Goal: Information Seeking & Learning: Learn about a topic

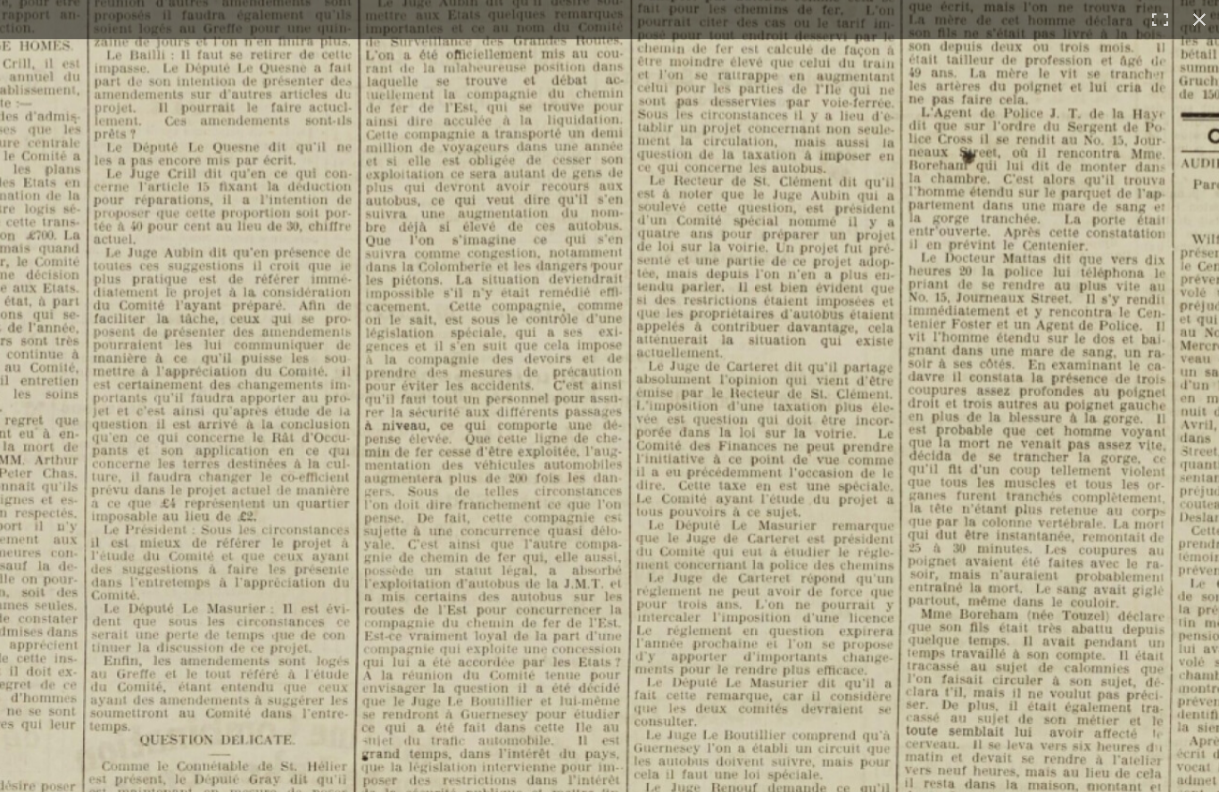
scroll to position [167, 0]
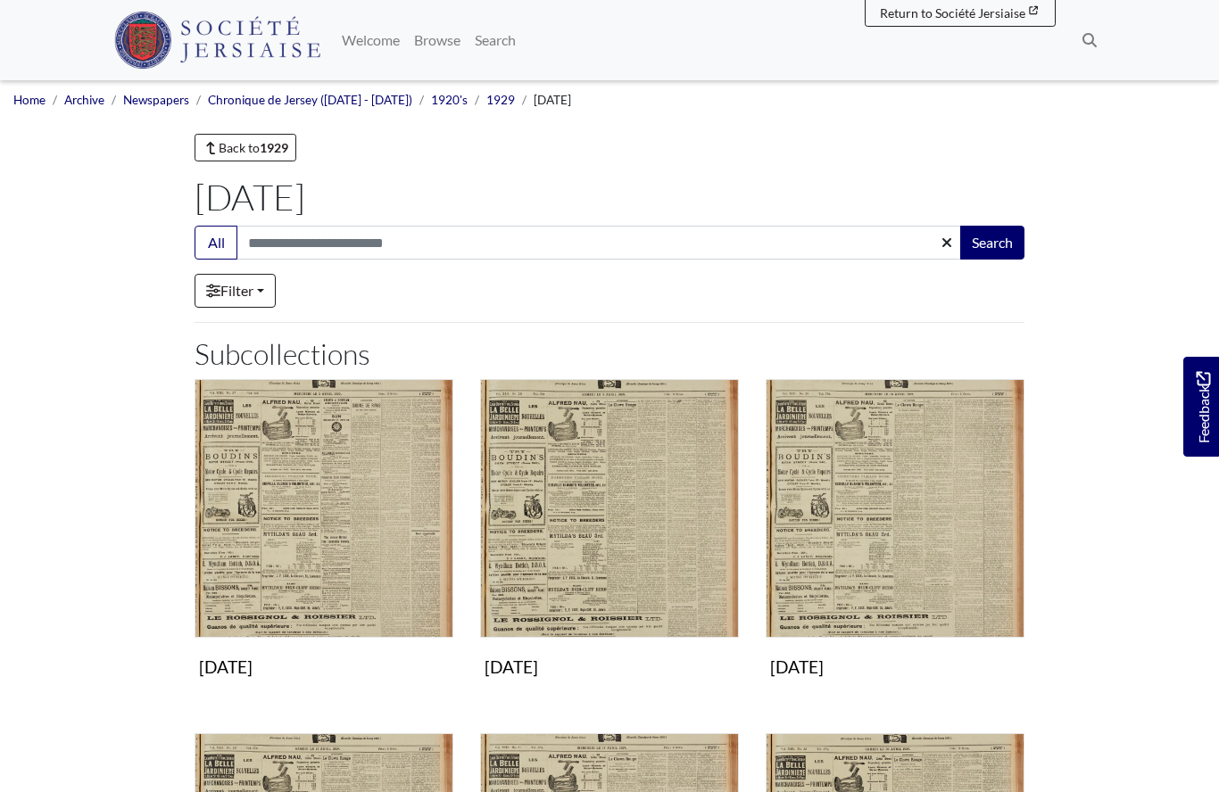
scroll to position [443, 0]
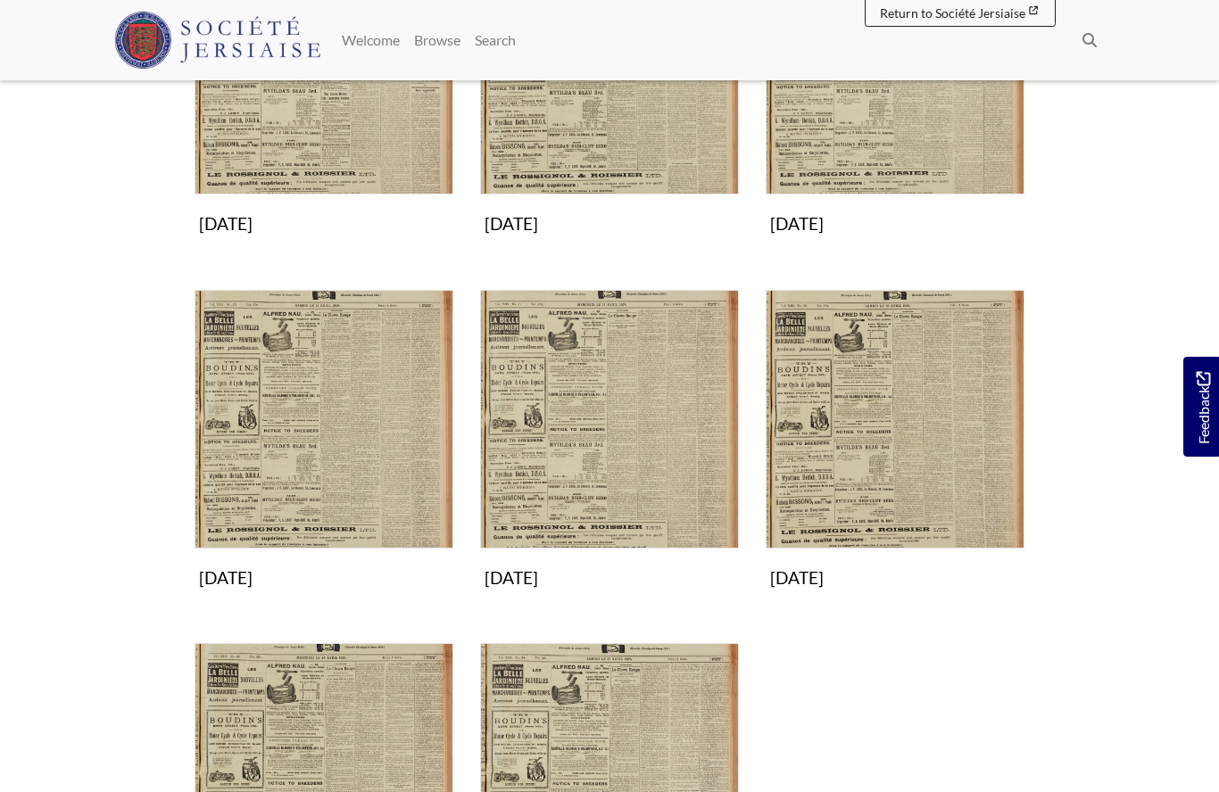
click at [271, 483] on img "Subcollection" at bounding box center [323, 419] width 259 height 259
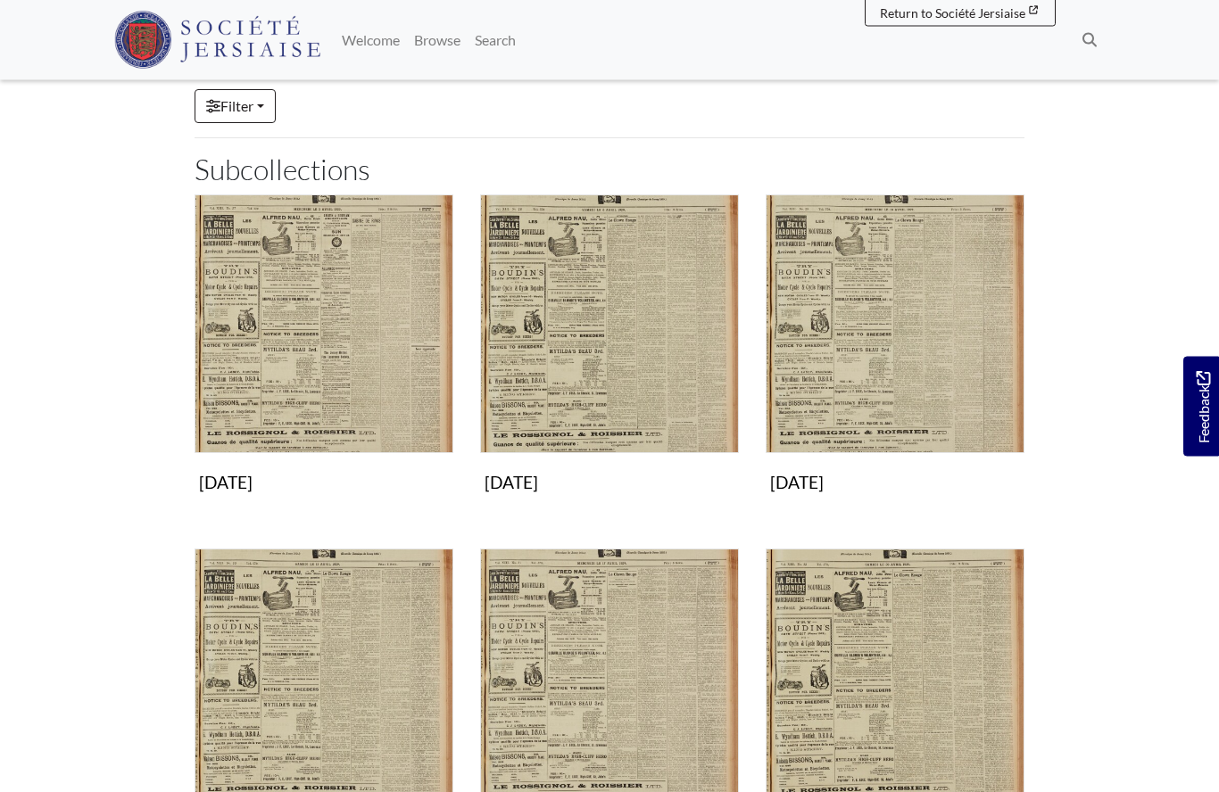
scroll to position [0, 0]
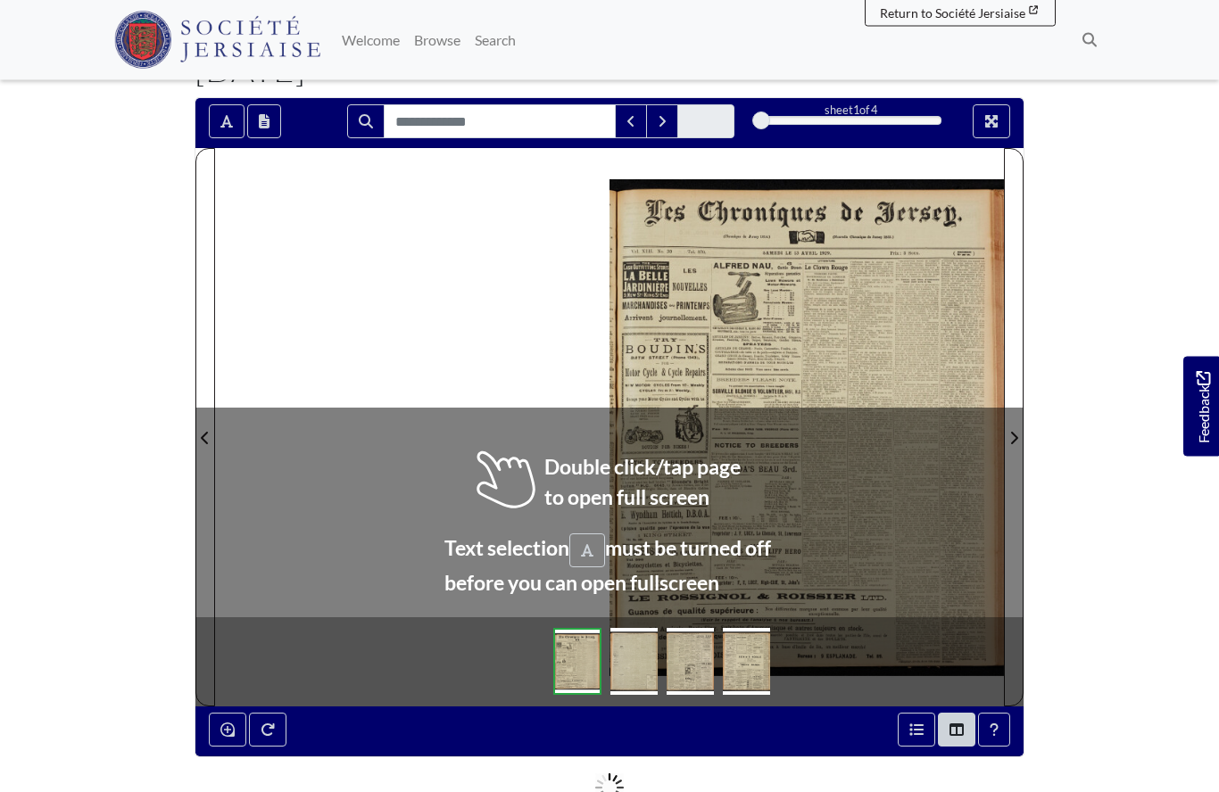
scroll to position [128, 0]
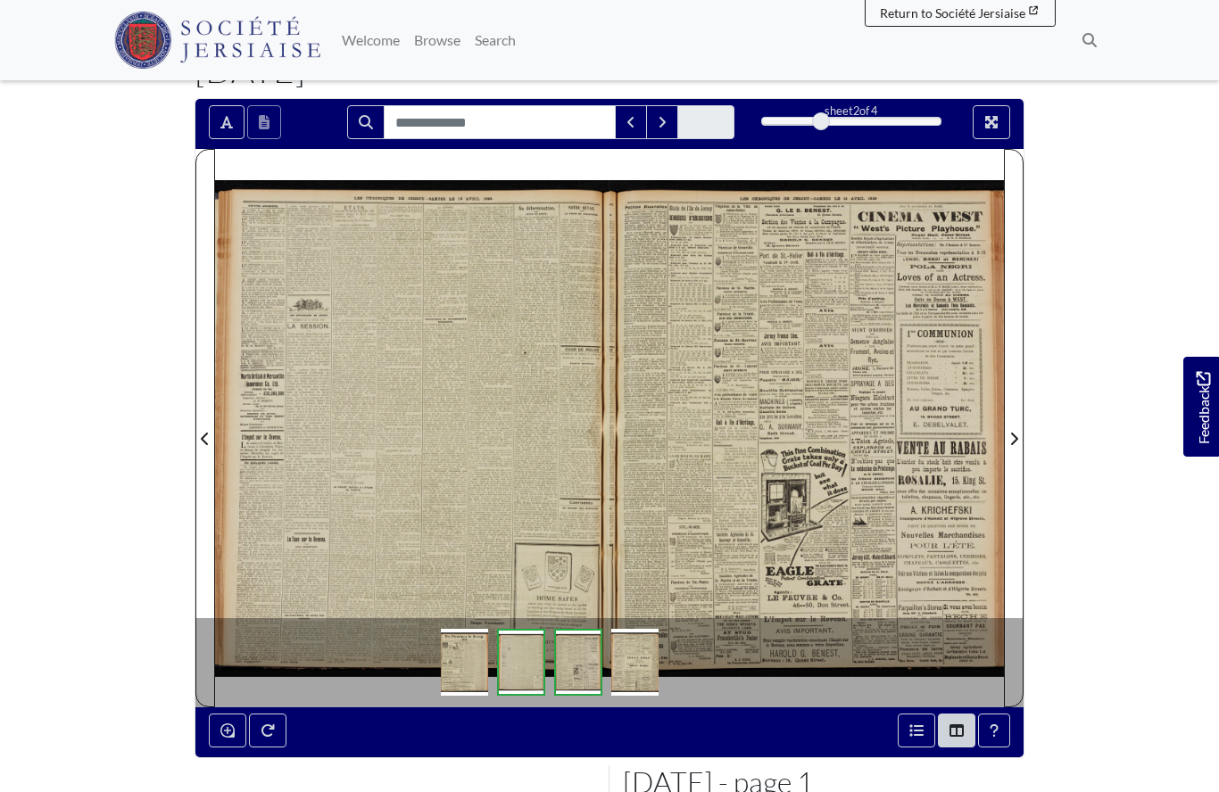
scroll to position [205, 0]
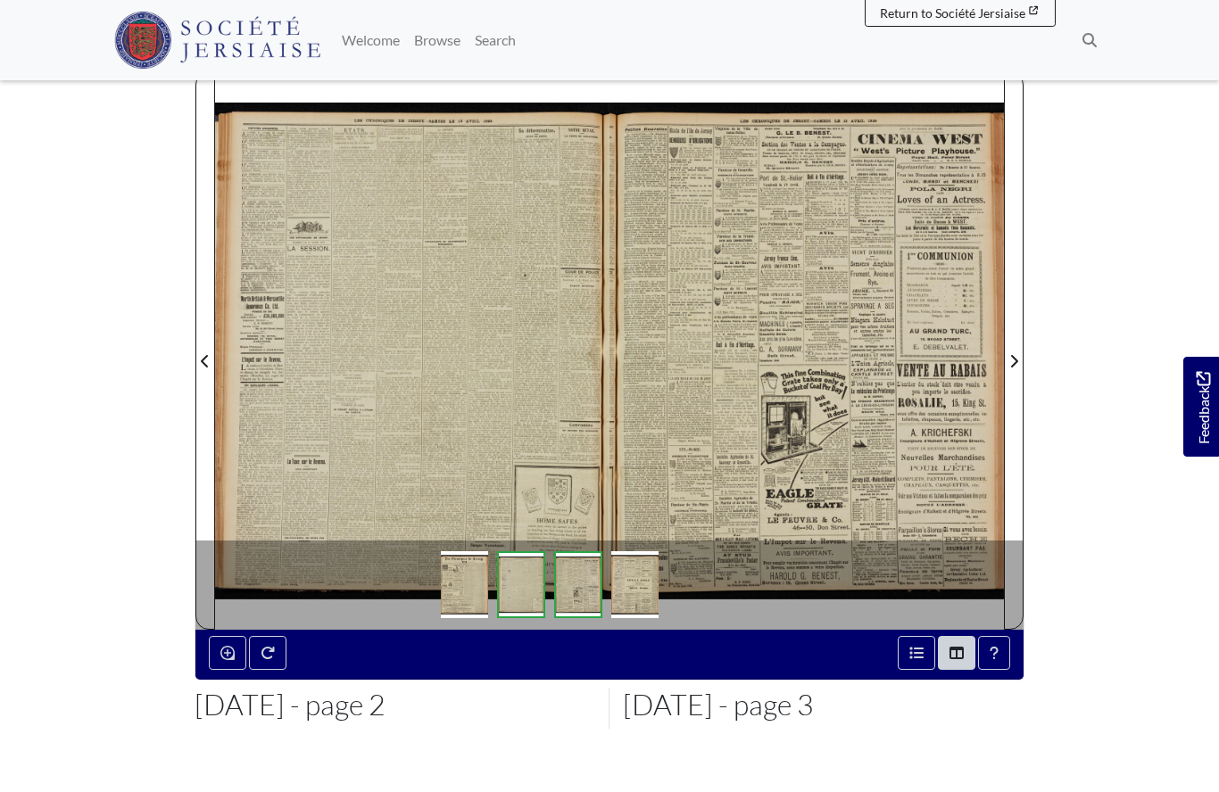
click at [398, 407] on div at bounding box center [412, 350] width 394 height 558
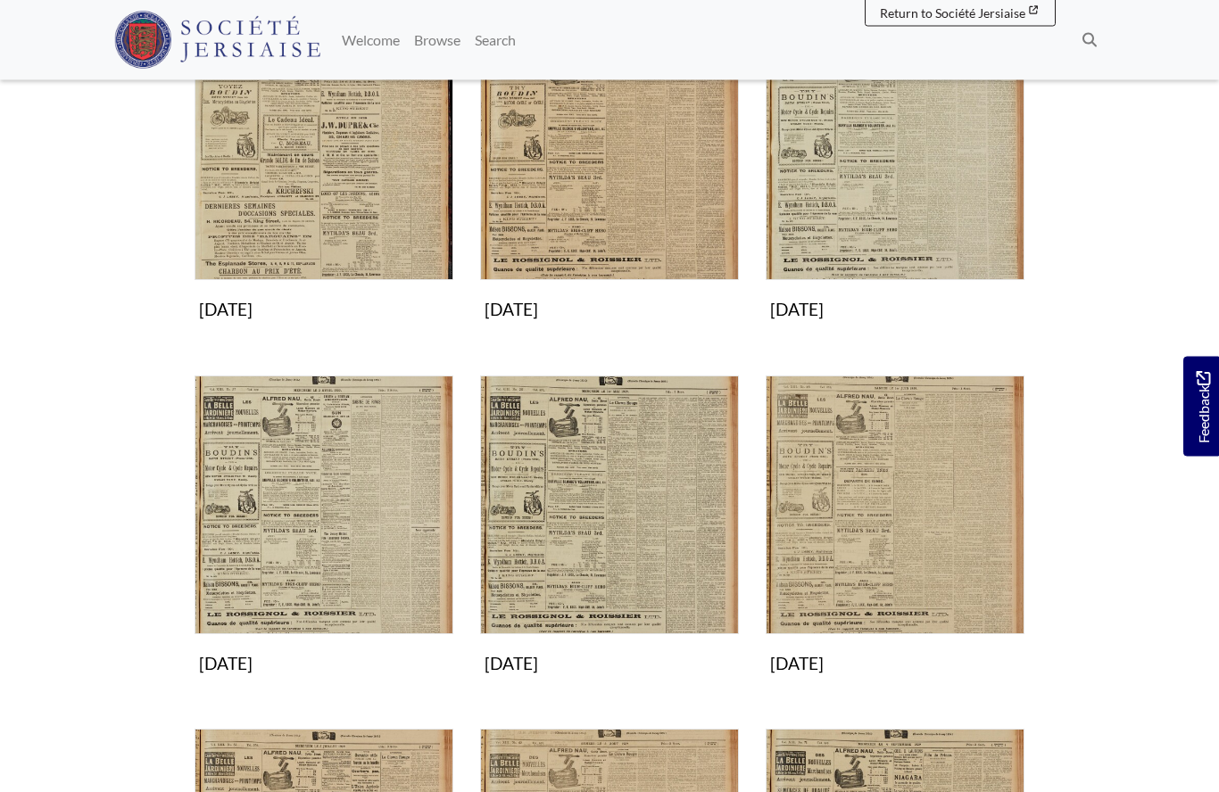
scroll to position [361, 0]
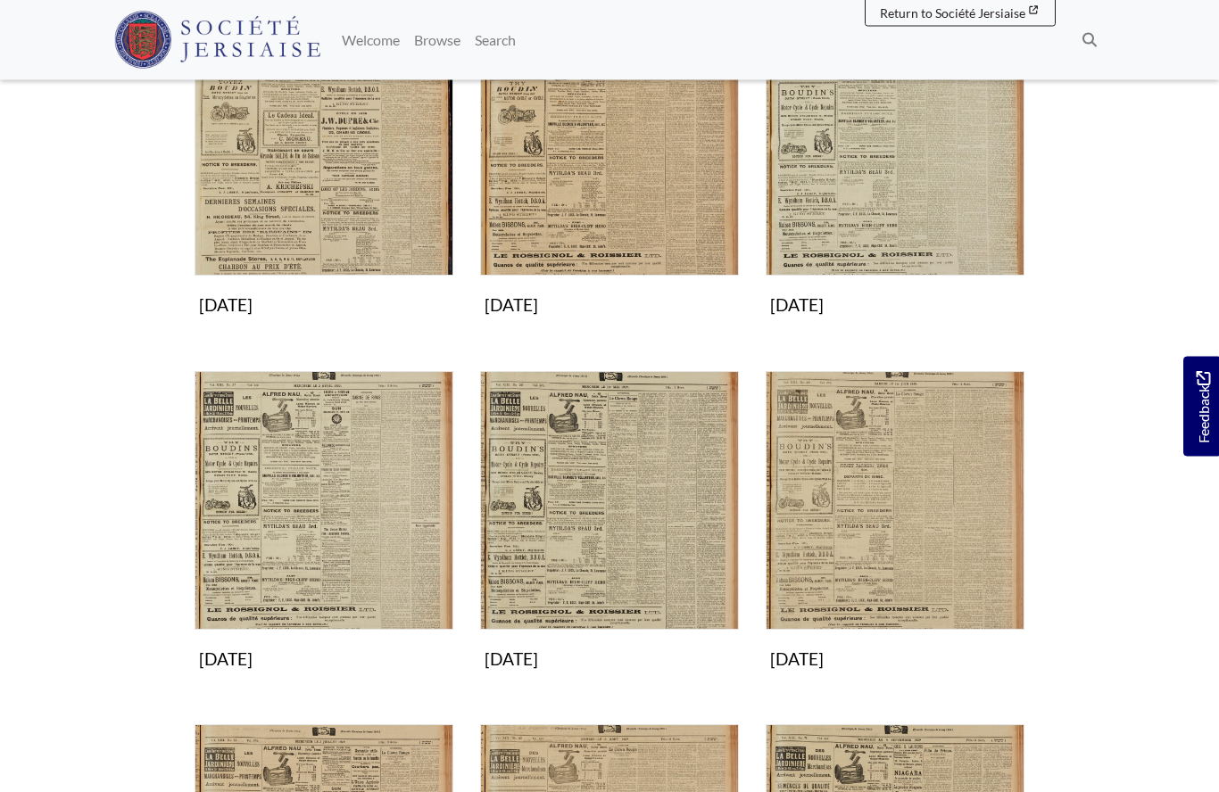
click at [565, 536] on img "Subcollection" at bounding box center [609, 501] width 259 height 259
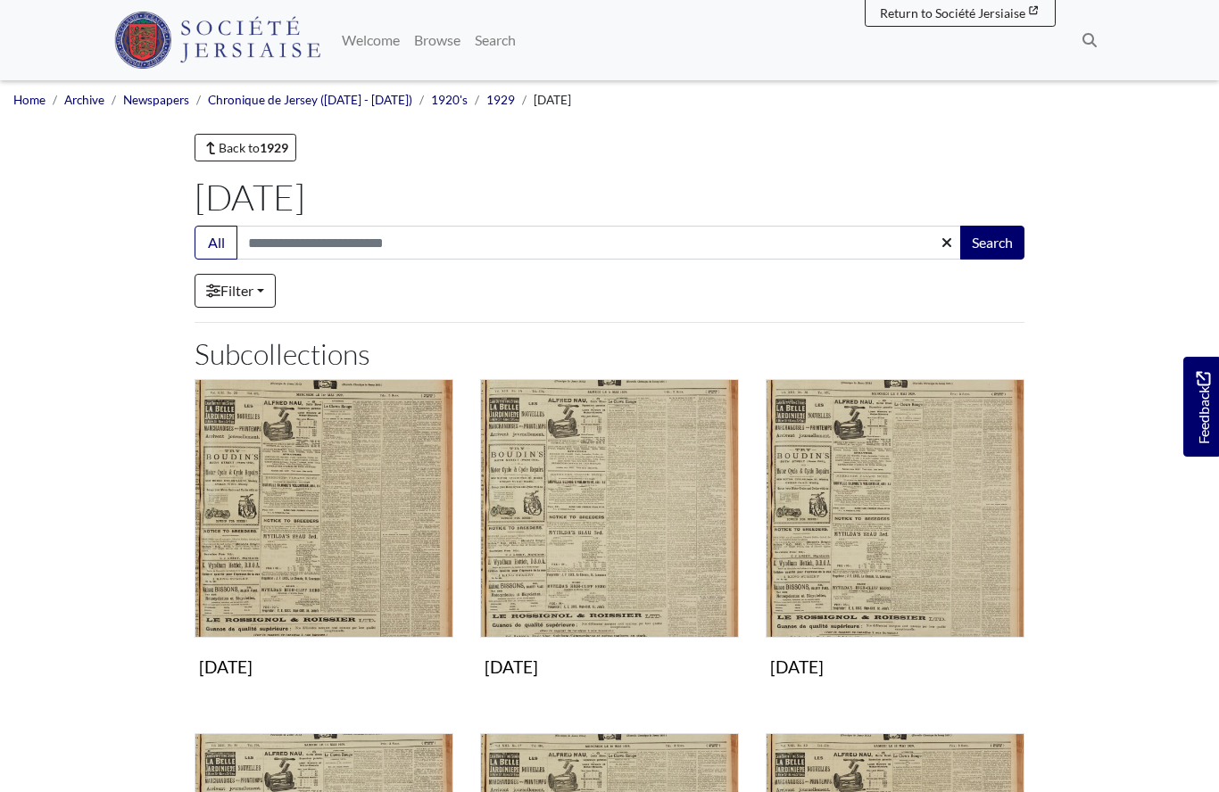
click at [297, 525] on img "Subcollection" at bounding box center [323, 508] width 259 height 259
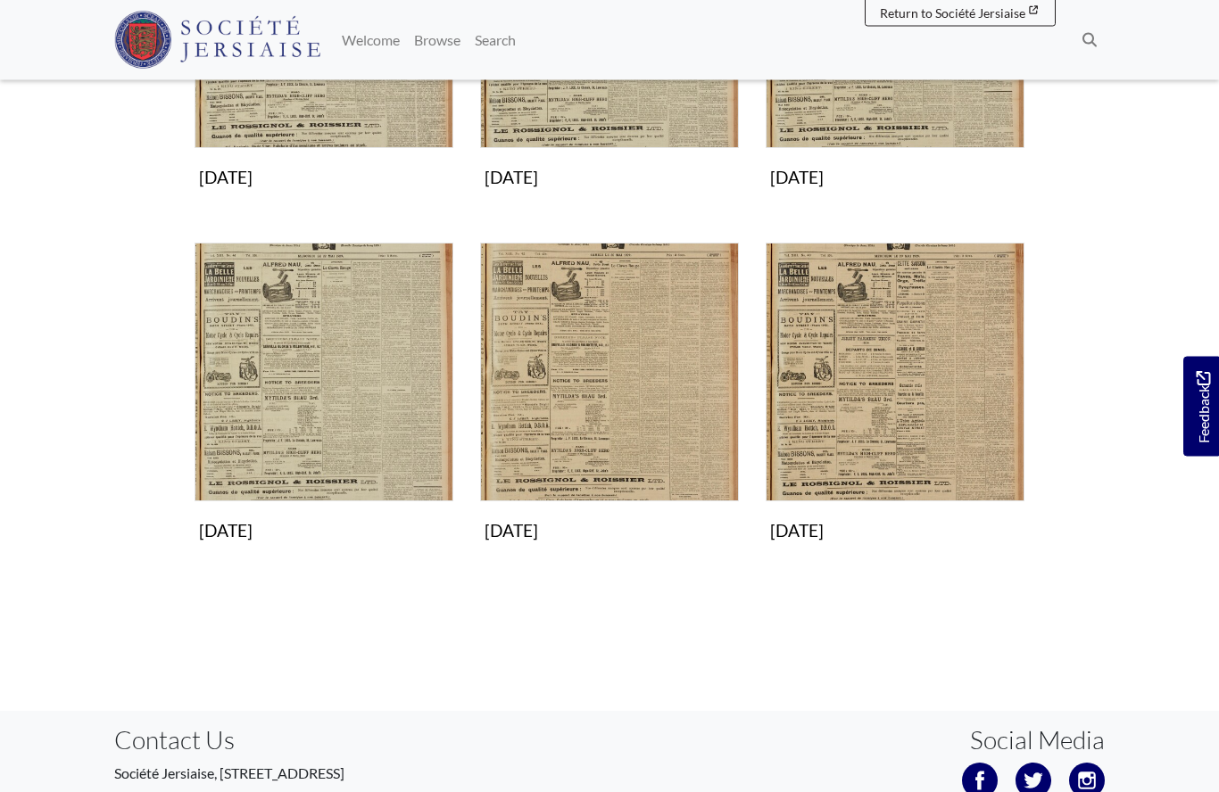
scroll to position [844, 0]
click at [892, 403] on img "Subcollection" at bounding box center [894, 372] width 259 height 259
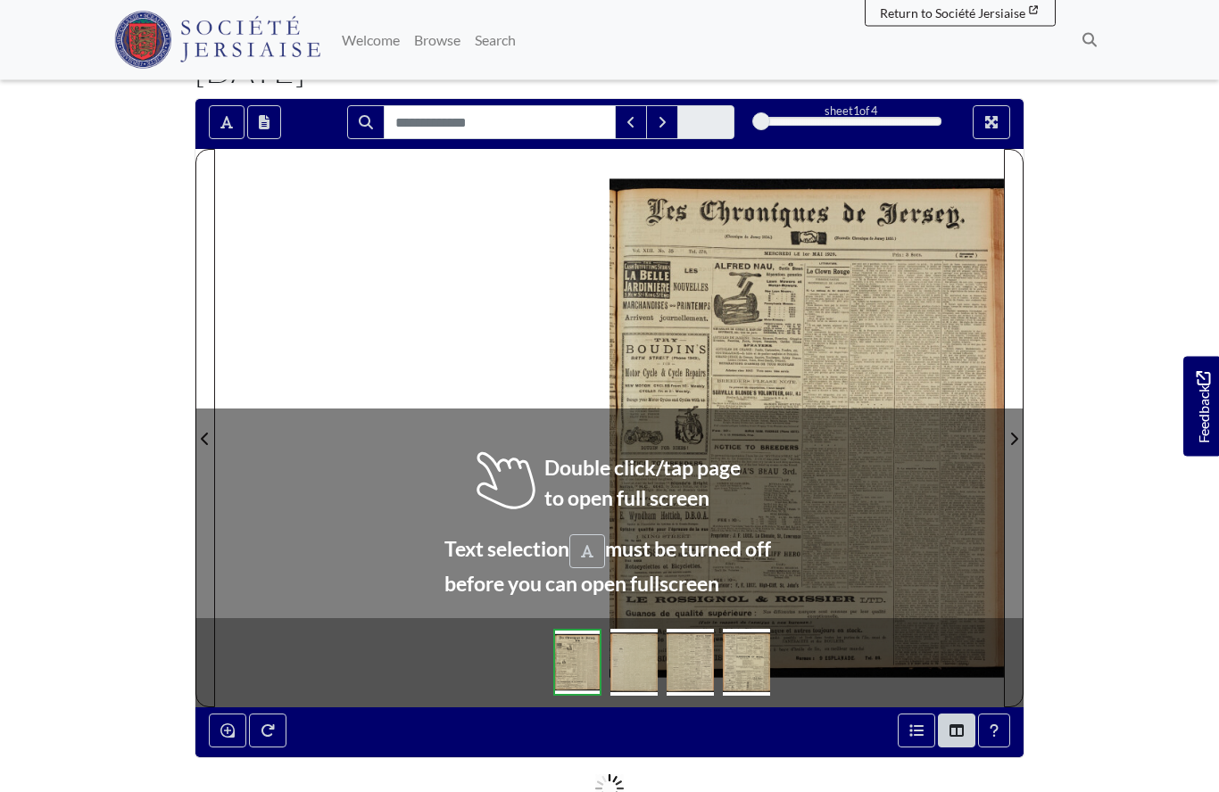
scroll to position [126, 0]
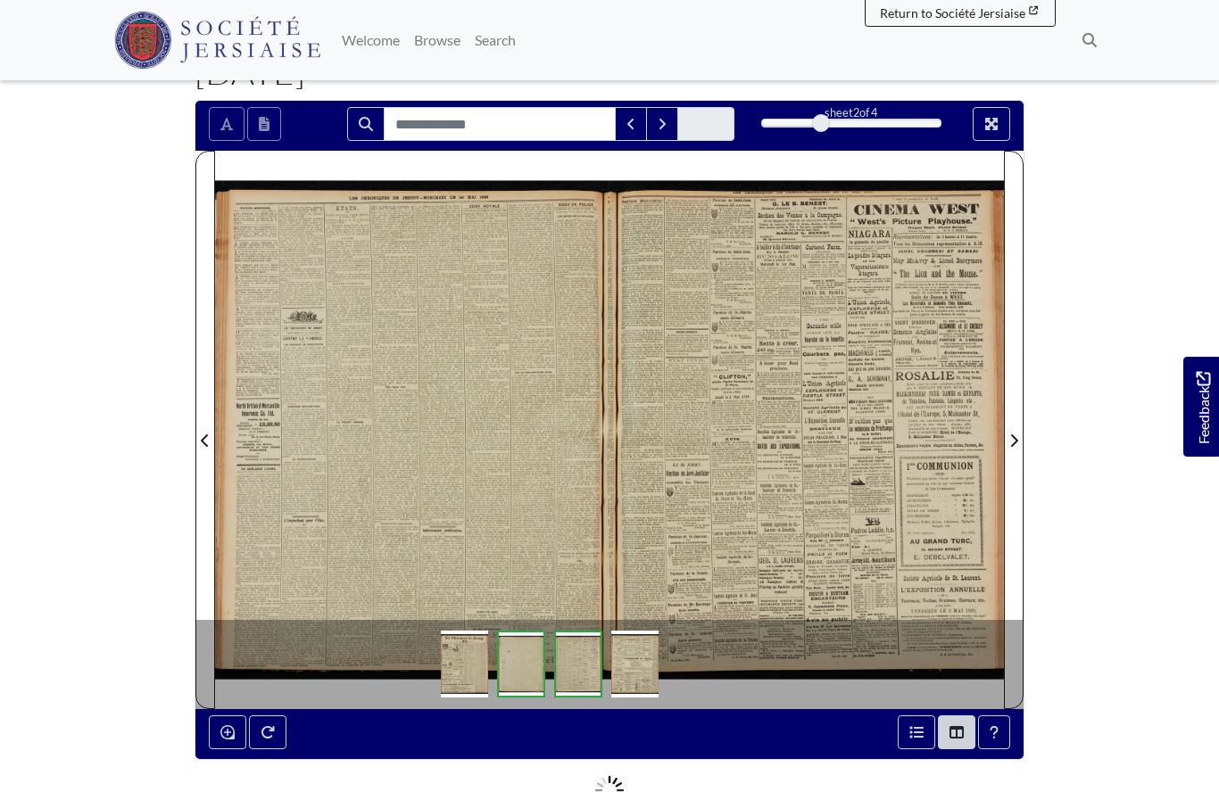
scroll to position [203, 0]
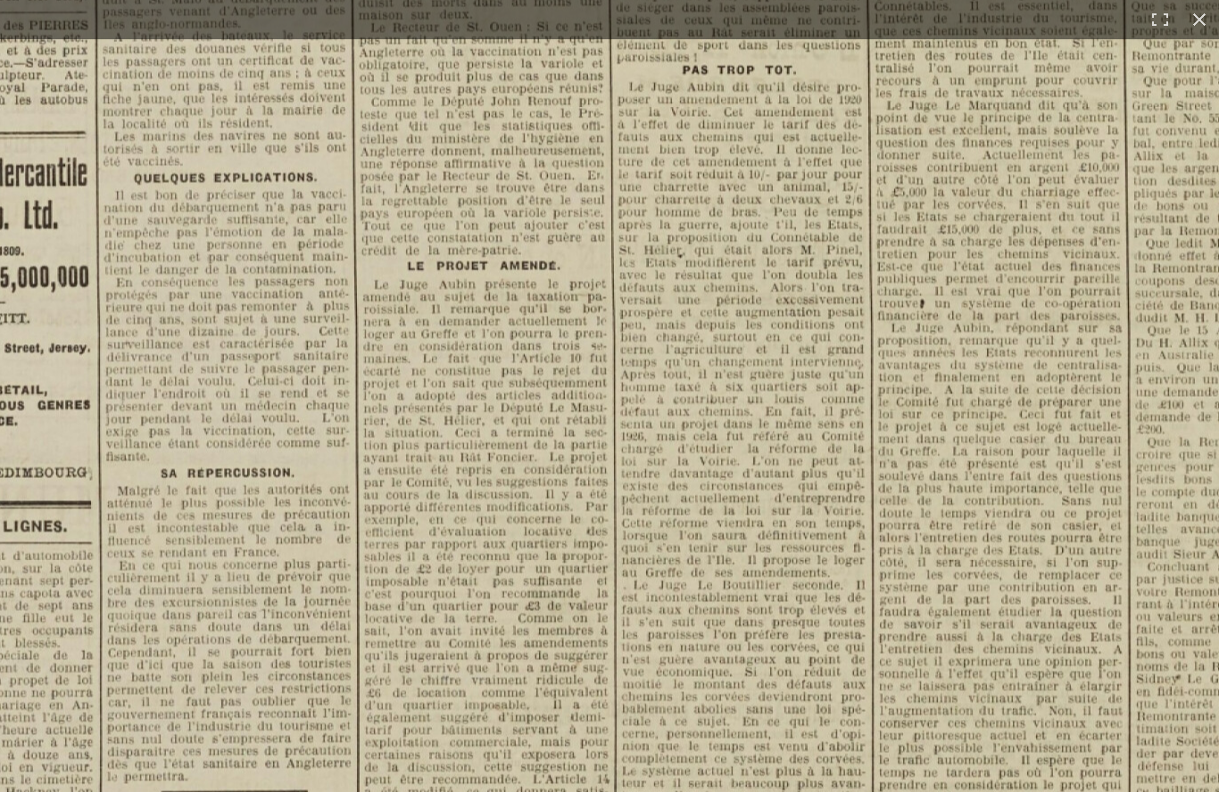
click at [740, 594] on img at bounding box center [830, 308] width 2207 height 3122
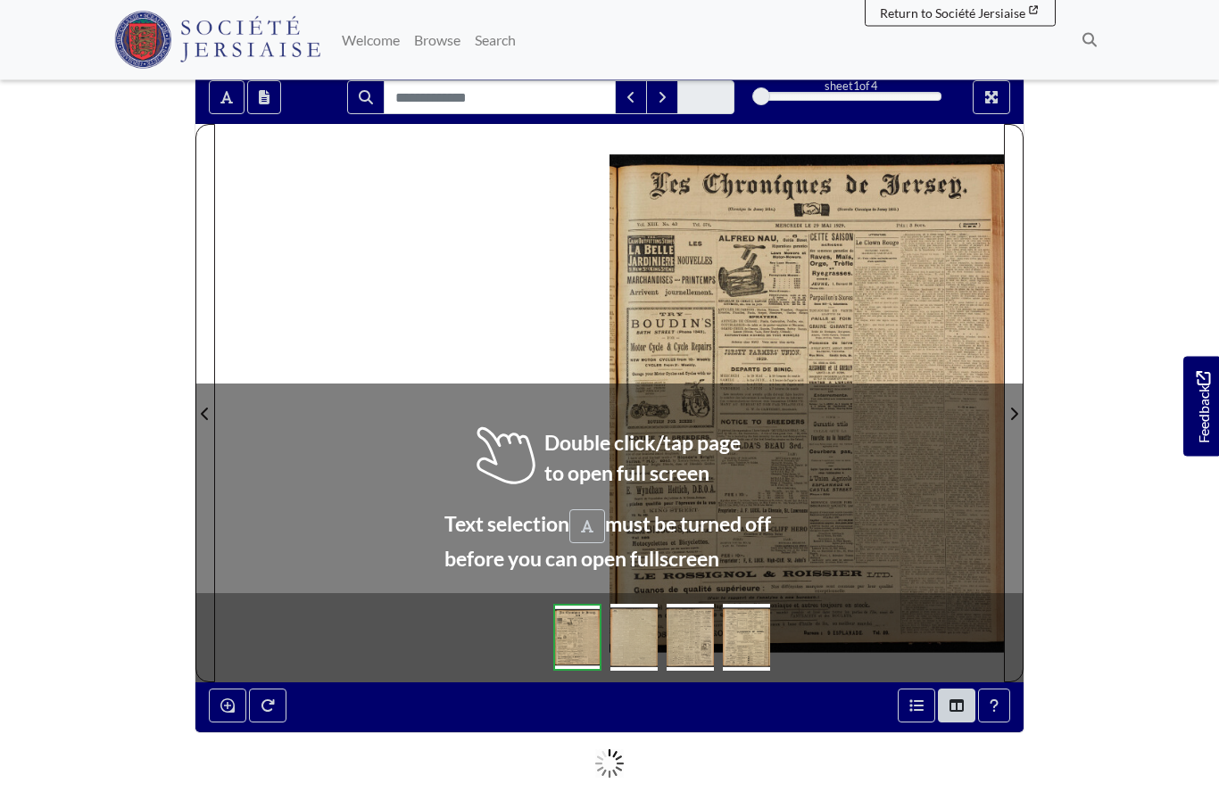
scroll to position [153, 0]
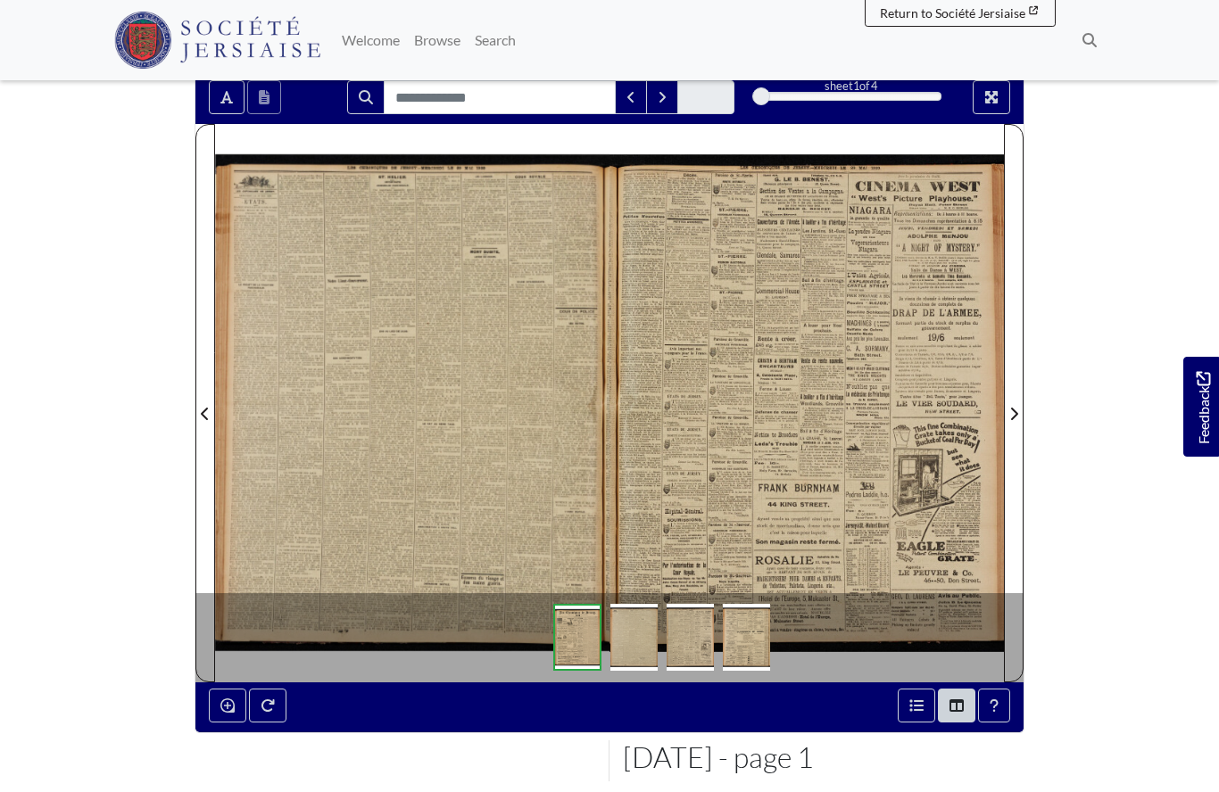
scroll to position [230, 0]
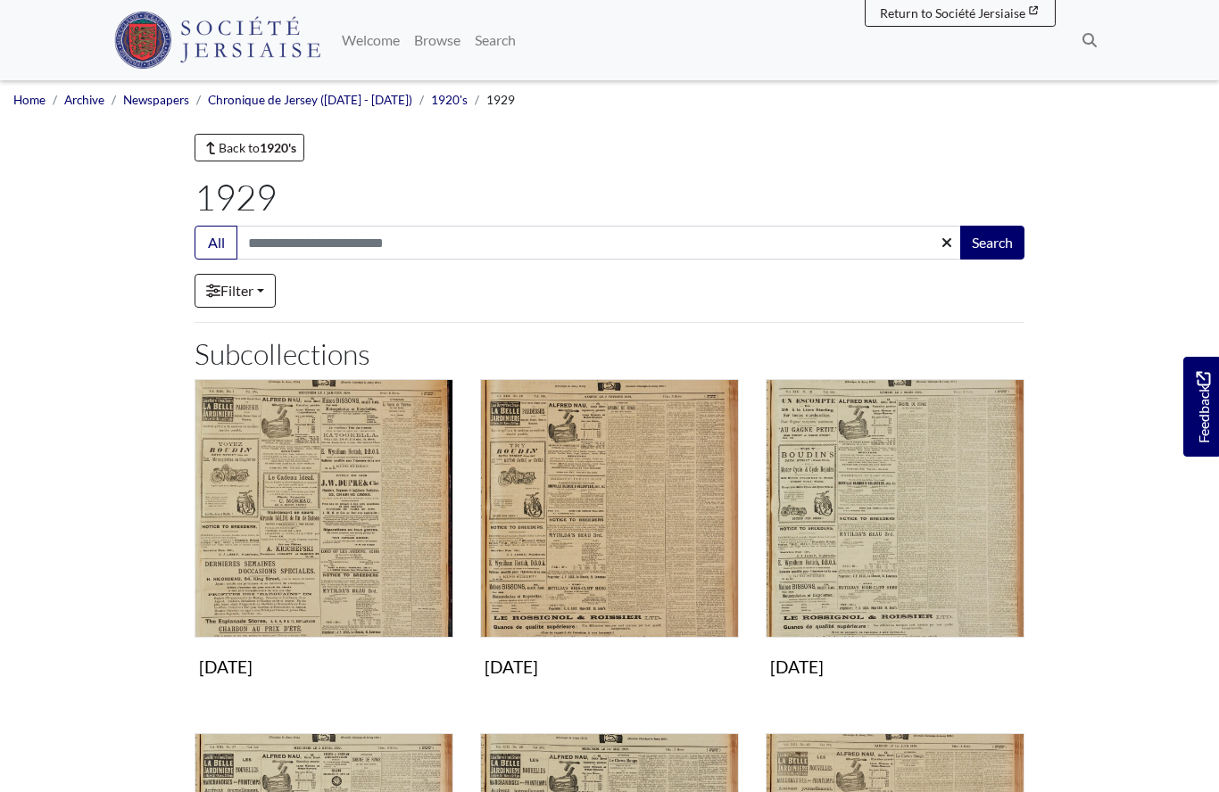
scroll to position [440, 0]
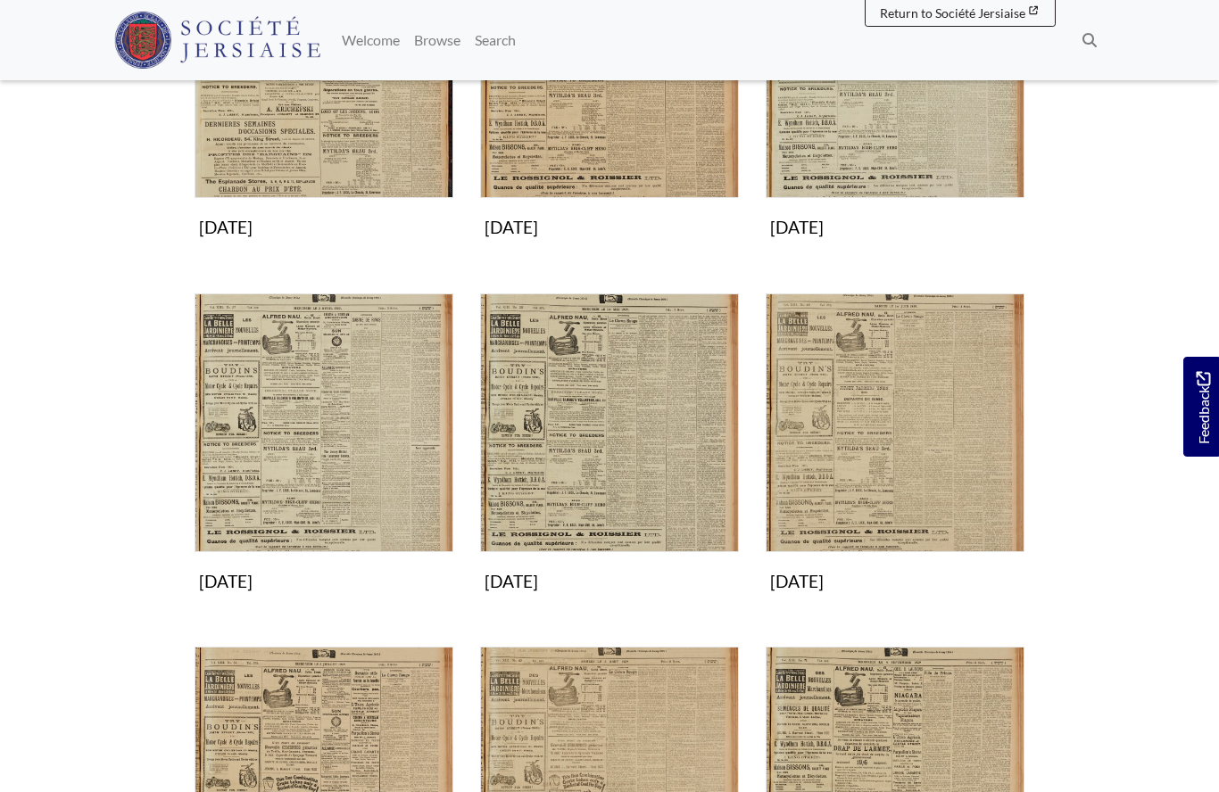
click at [838, 474] on img "Subcollection" at bounding box center [894, 422] width 259 height 259
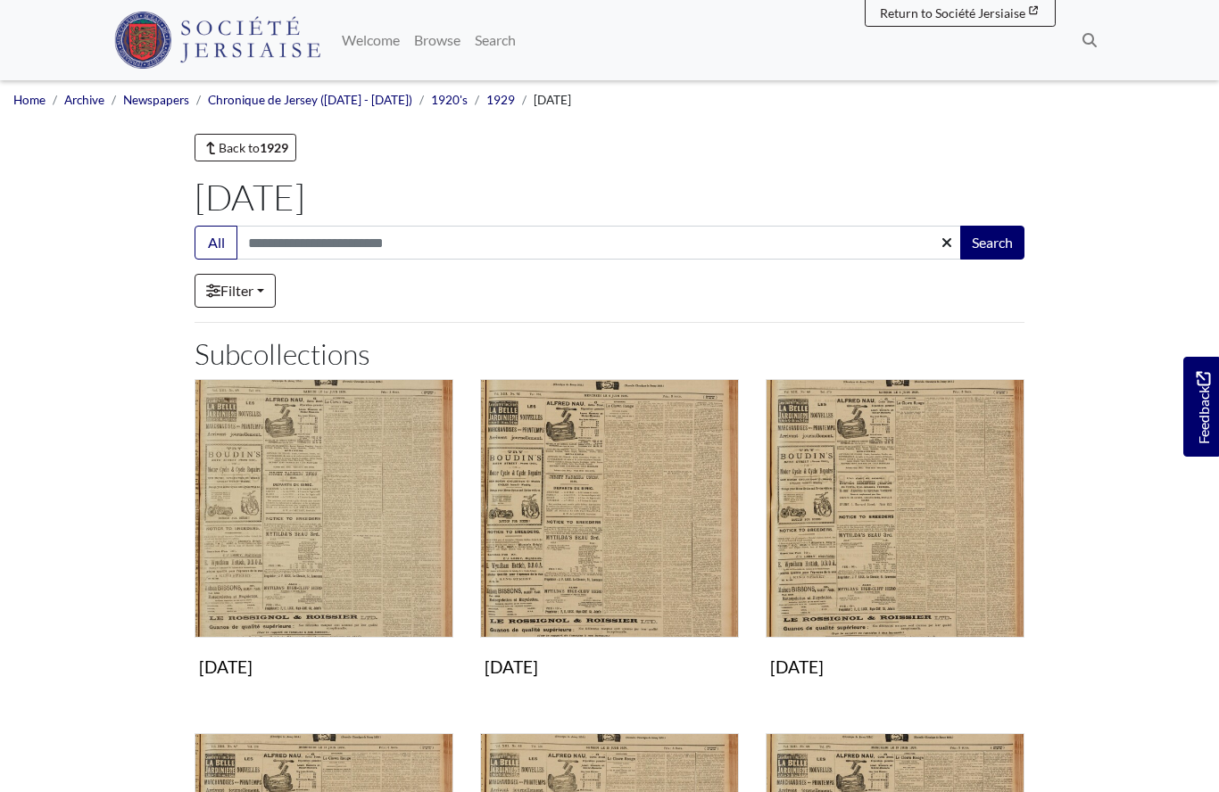
click at [837, 547] on img "Subcollection" at bounding box center [894, 508] width 259 height 259
click at [355, 551] on img "Subcollection" at bounding box center [323, 508] width 259 height 259
click at [584, 574] on img "Subcollection" at bounding box center [609, 508] width 259 height 259
click at [905, 522] on img "Subcollection" at bounding box center [894, 508] width 259 height 259
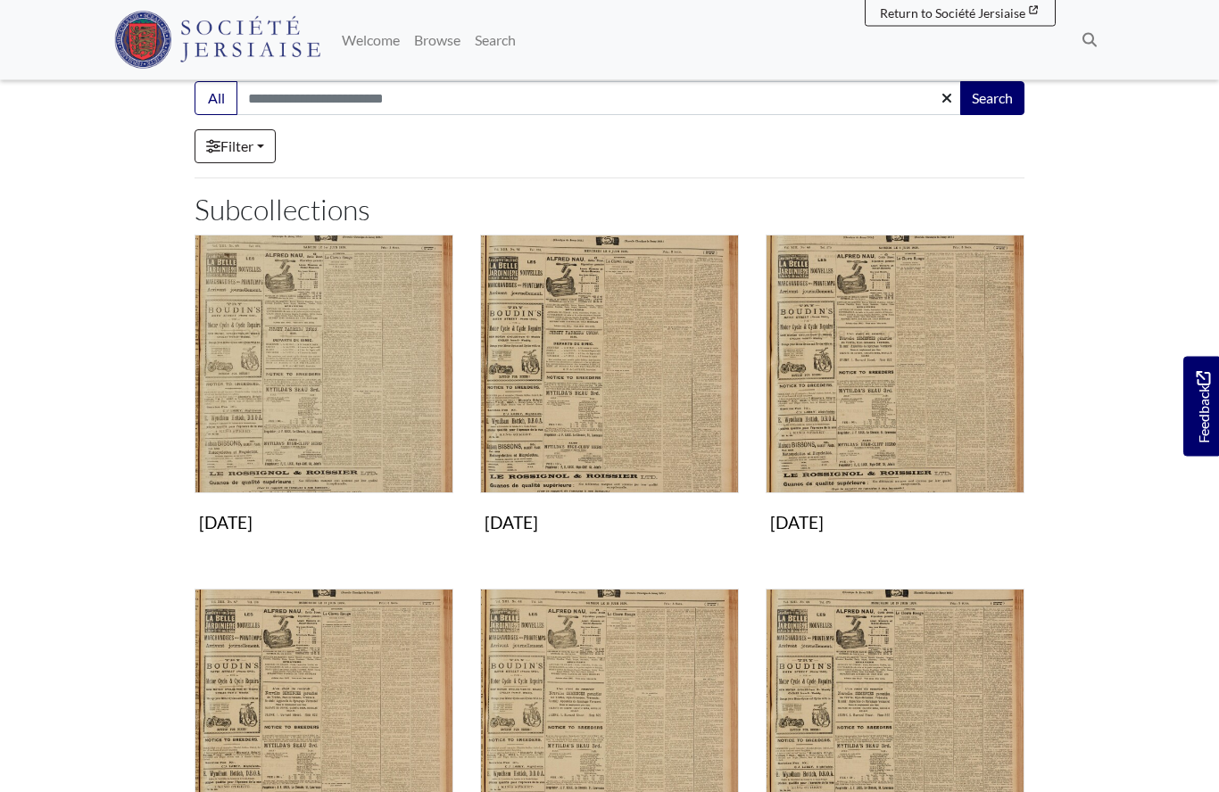
scroll to position [251, 0]
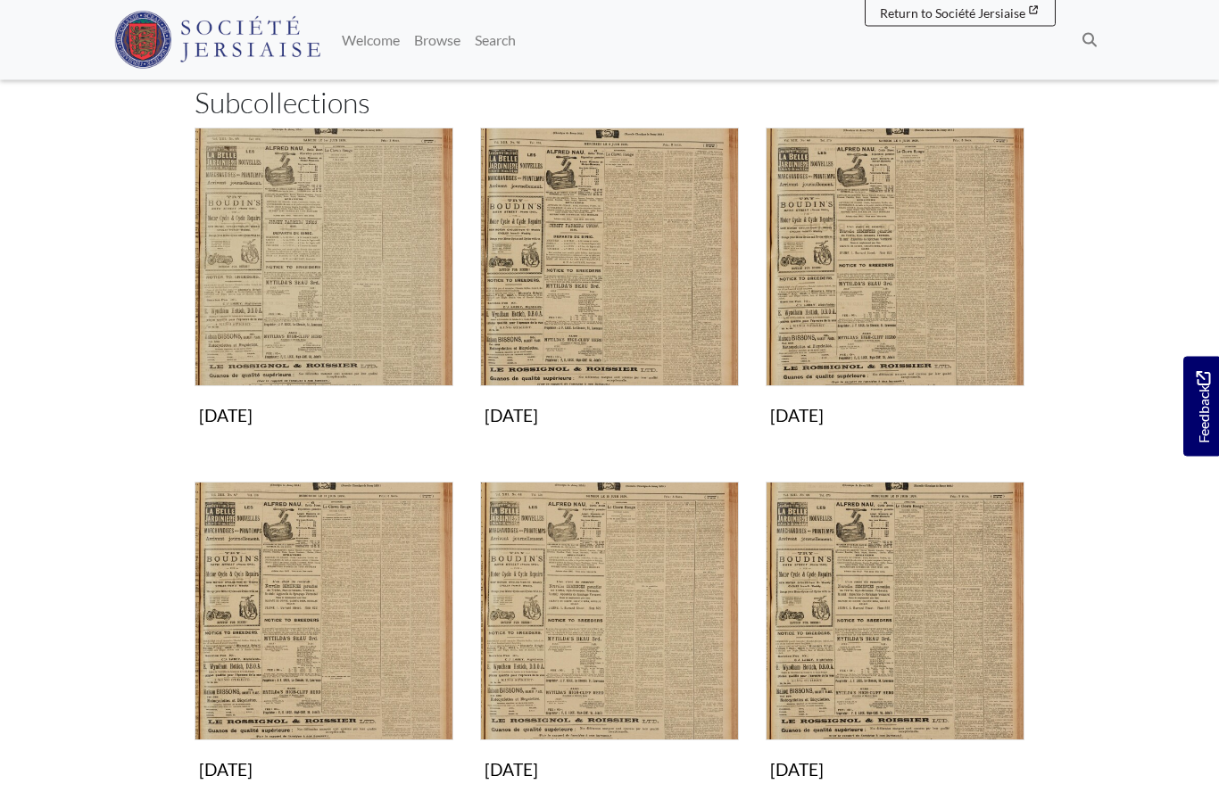
click at [316, 672] on img "Subcollection" at bounding box center [323, 612] width 259 height 259
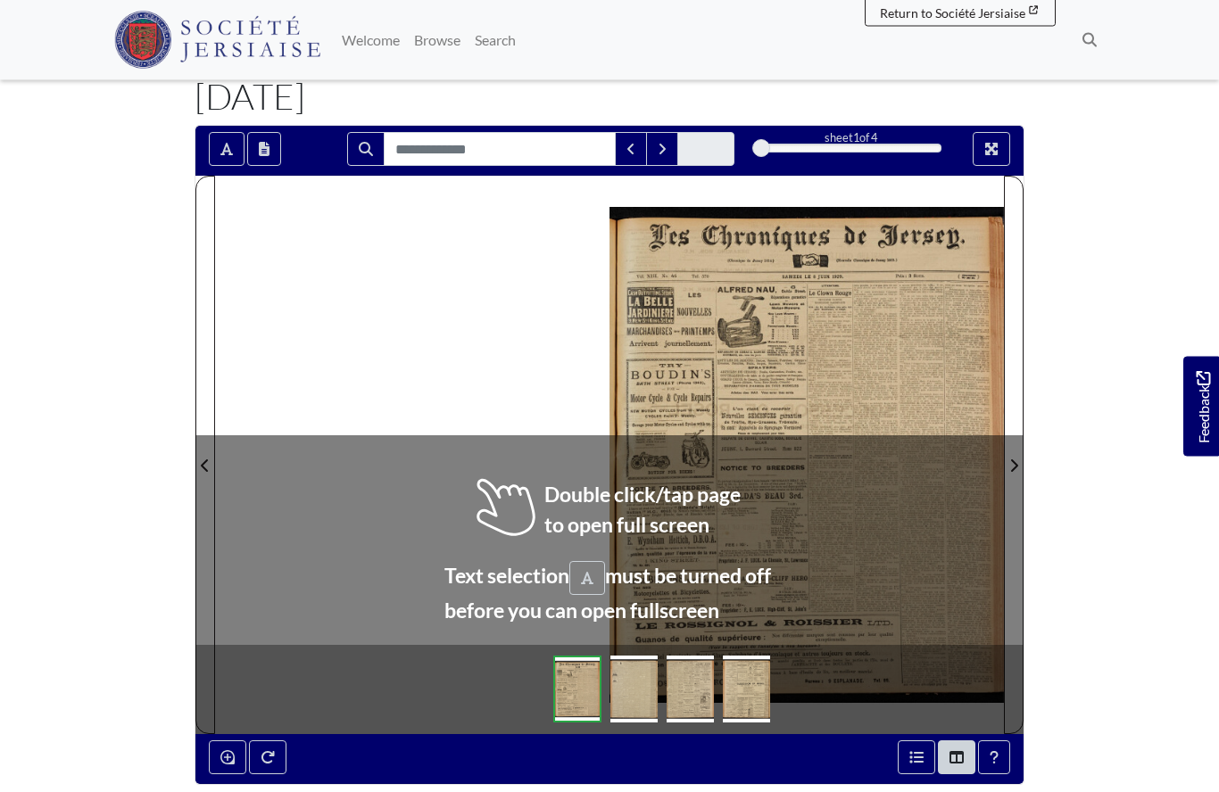
scroll to position [99, 0]
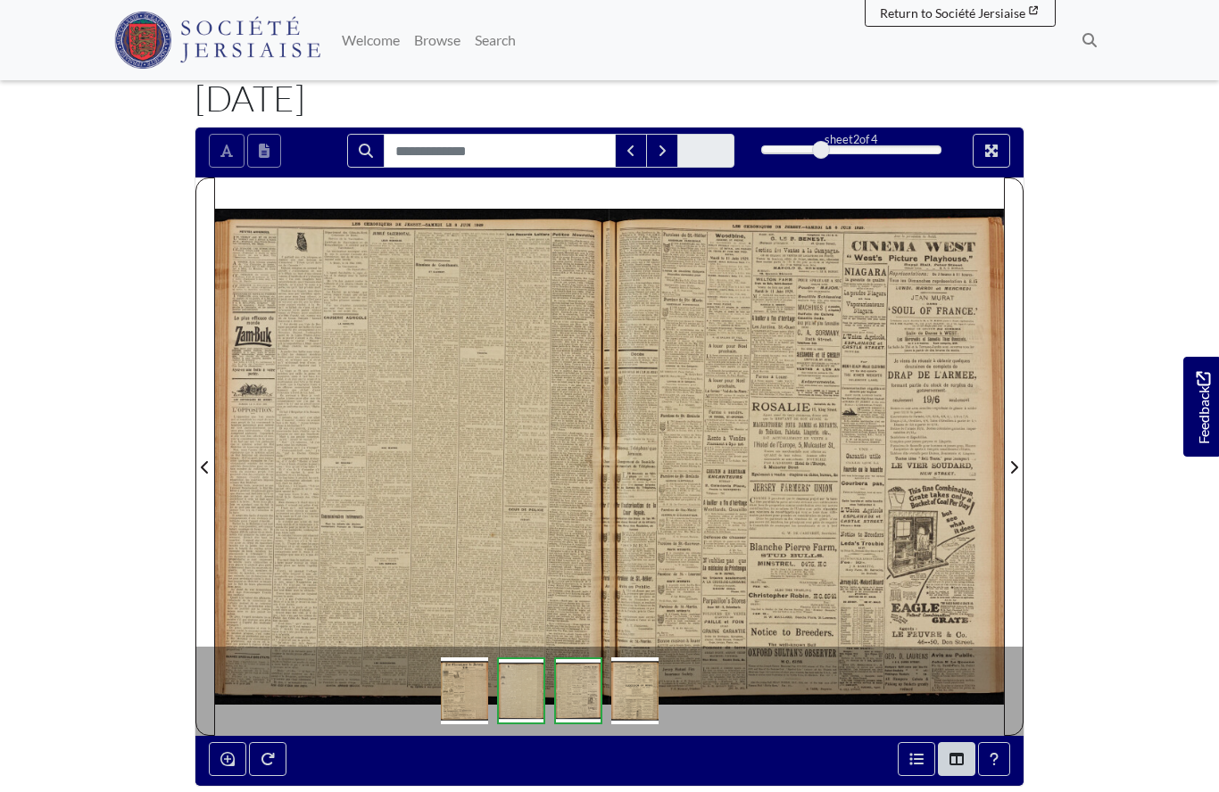
scroll to position [177, 0]
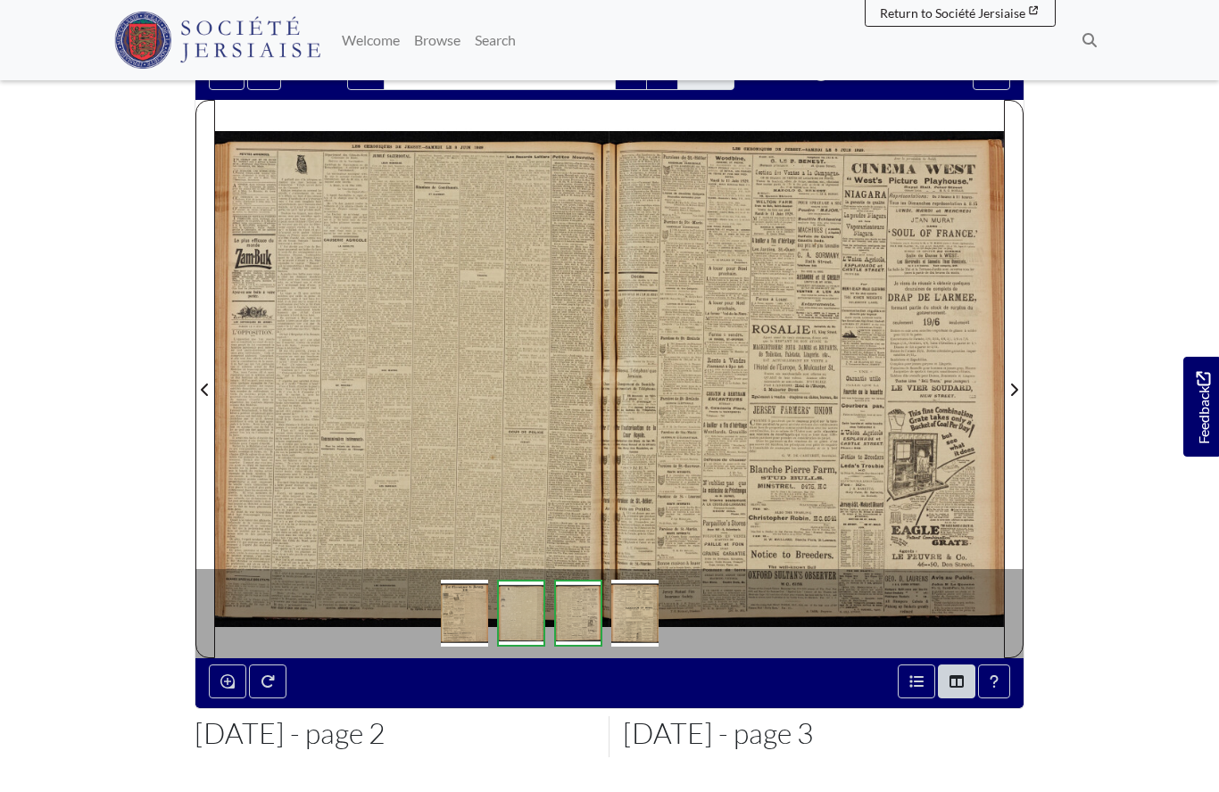
click at [386, 446] on div at bounding box center [412, 379] width 394 height 558
click at [366, 405] on div at bounding box center [412, 379] width 394 height 558
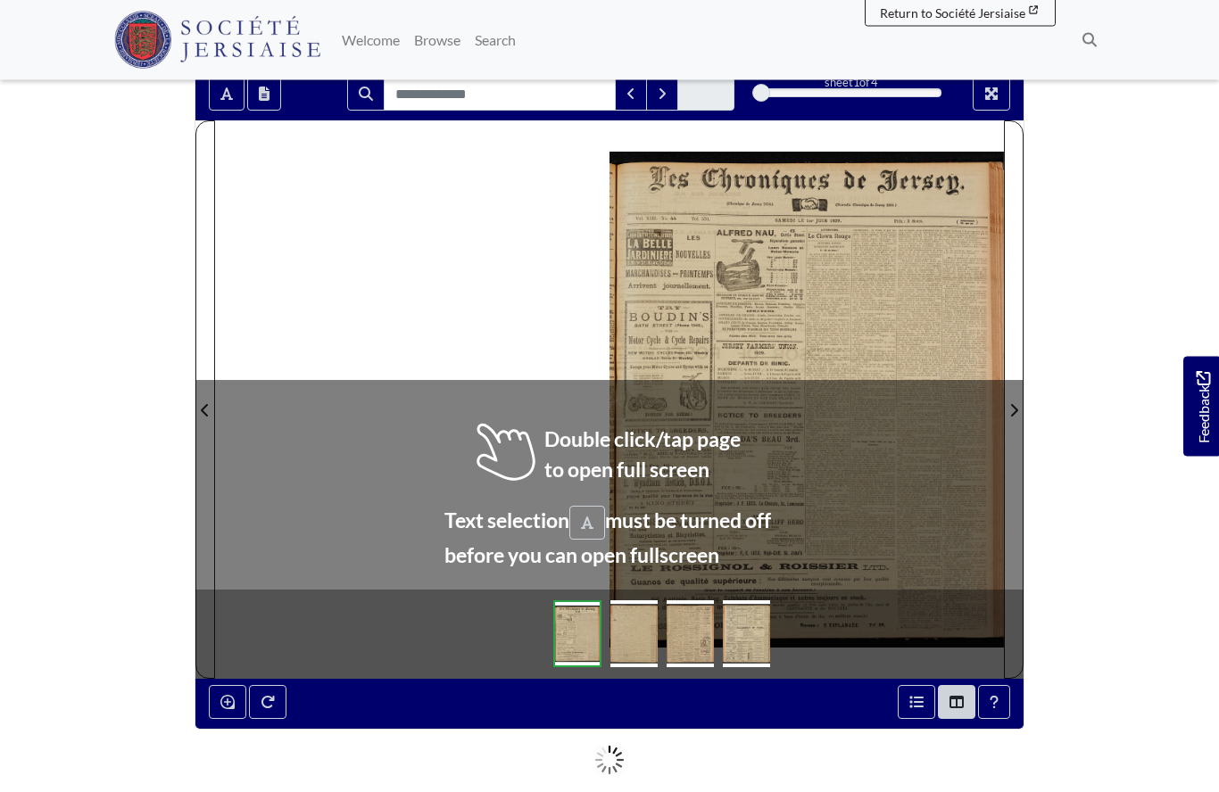
scroll to position [153, 0]
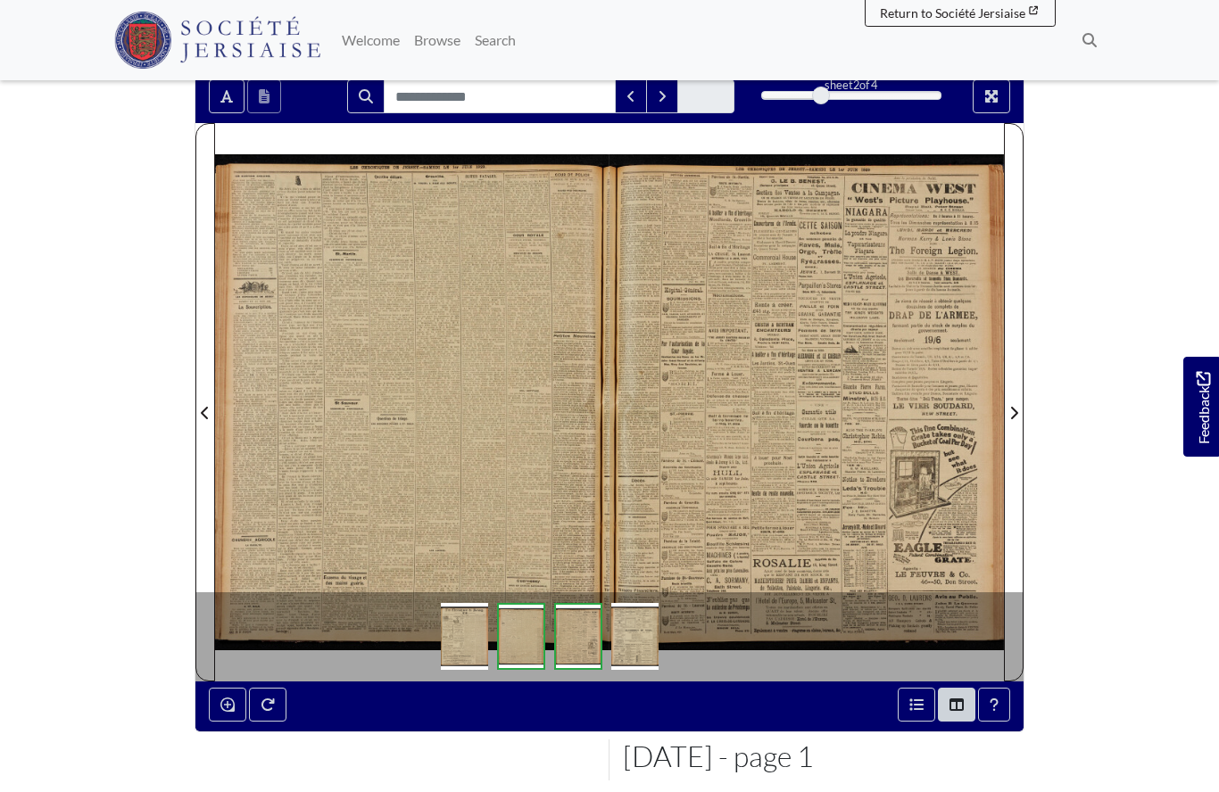
scroll to position [231, 0]
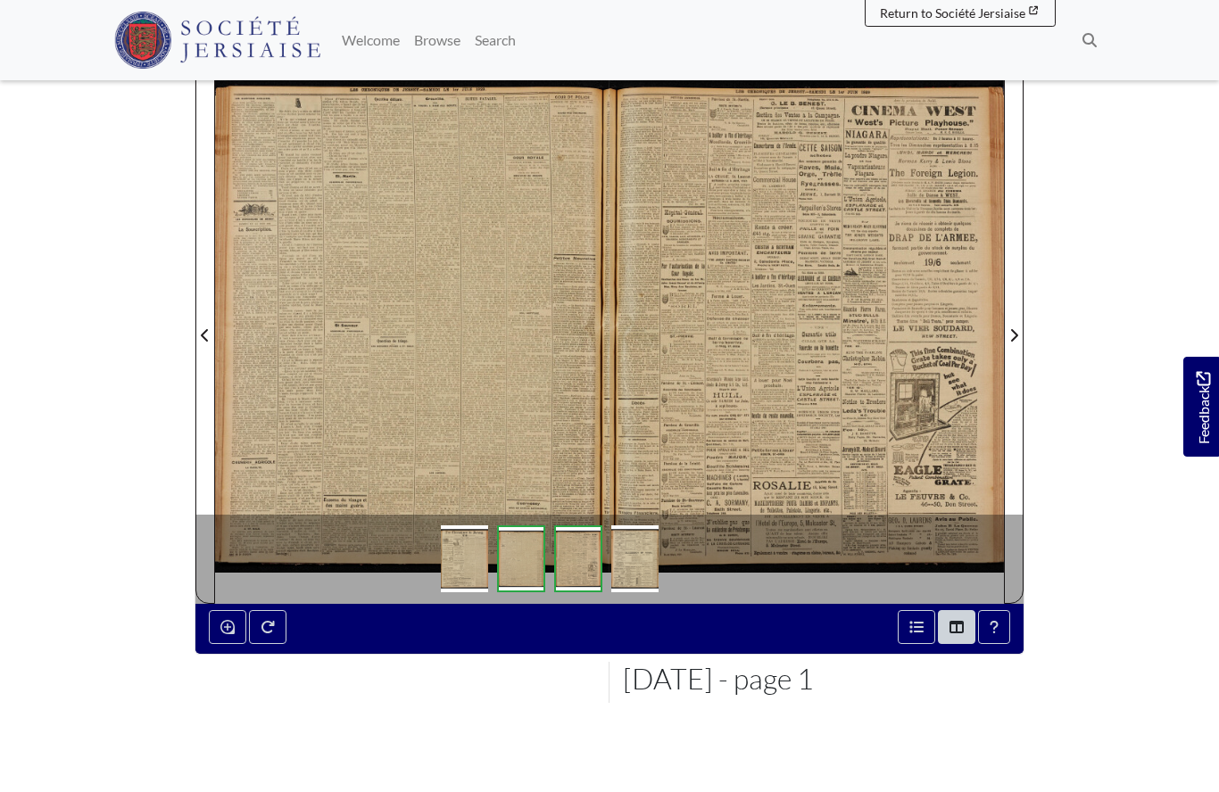
click at [455, 388] on div at bounding box center [412, 324] width 394 height 558
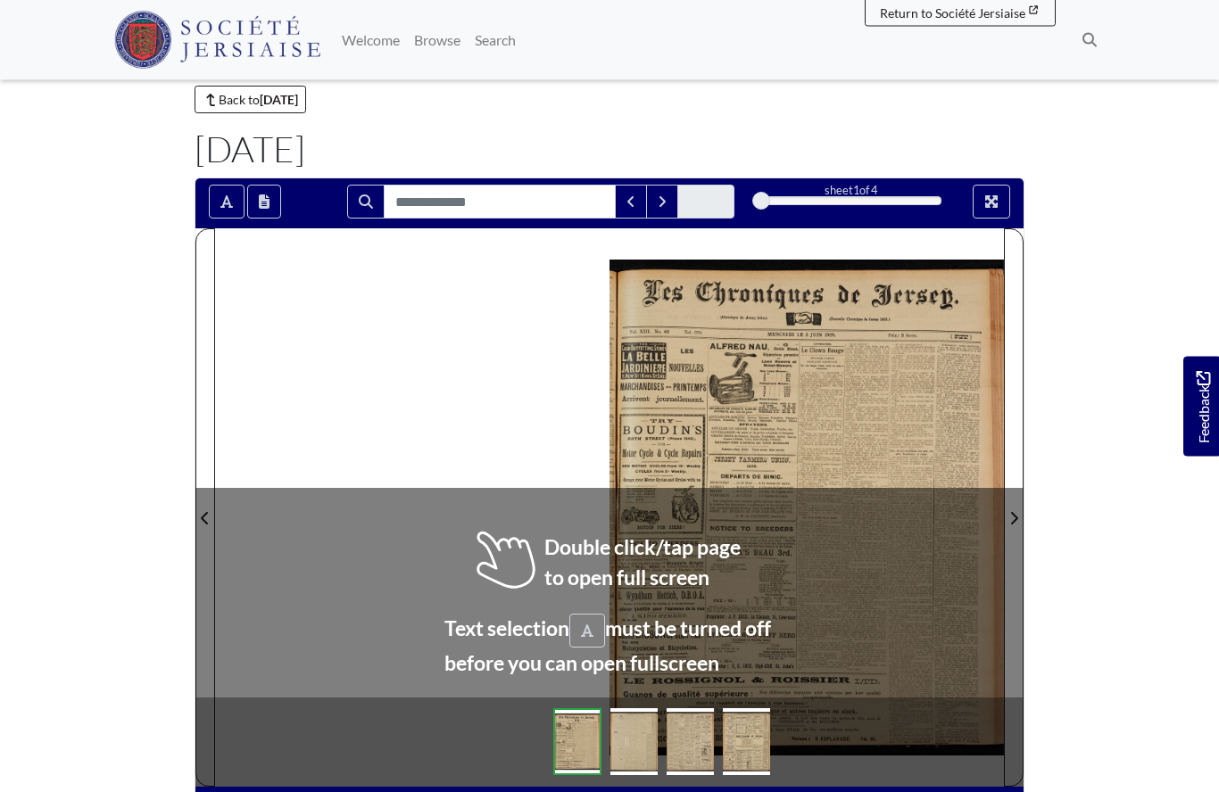
scroll to position [63, 0]
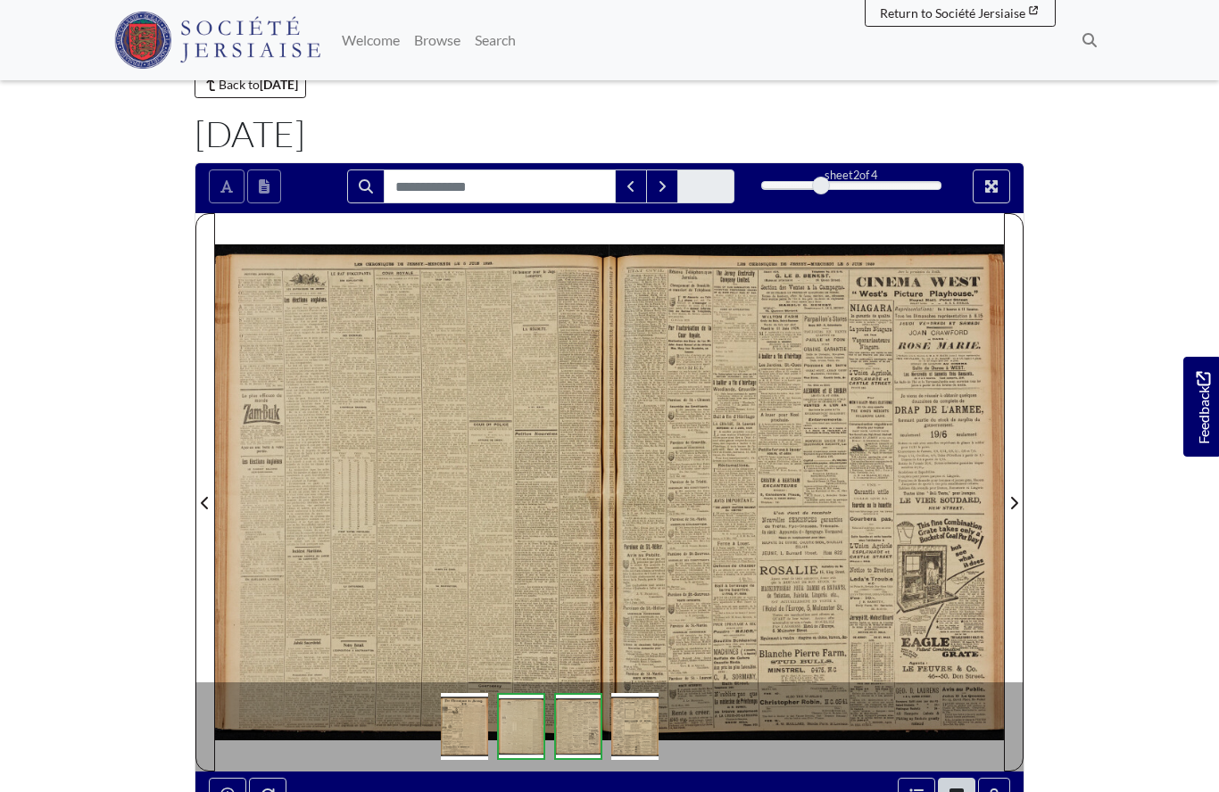
scroll to position [141, 0]
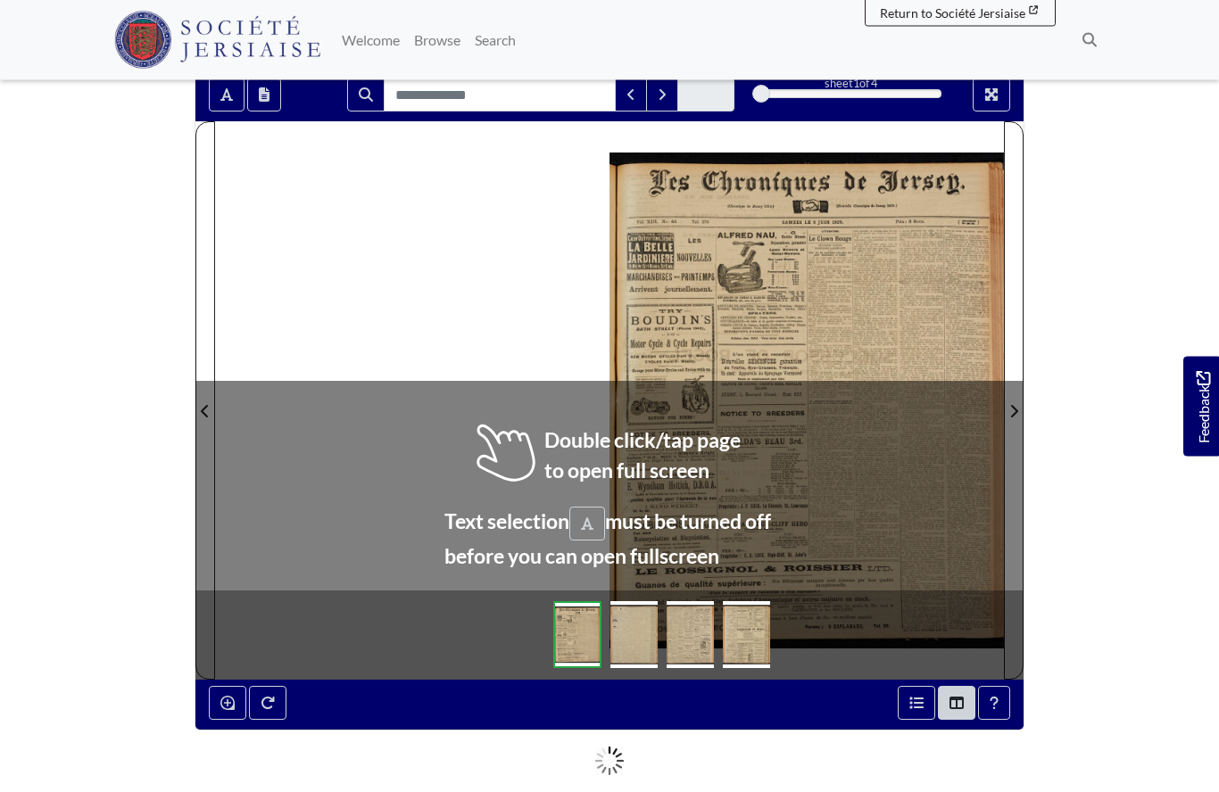
scroll to position [154, 0]
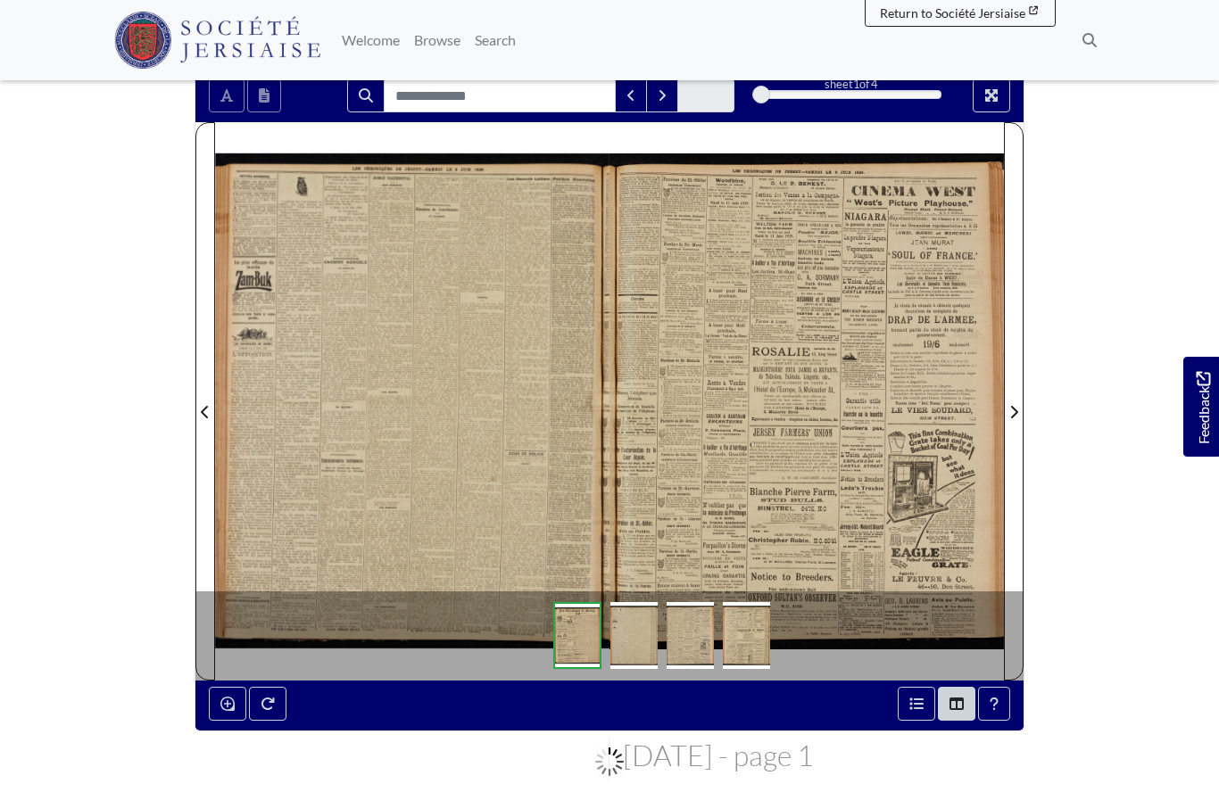
scroll to position [232, 0]
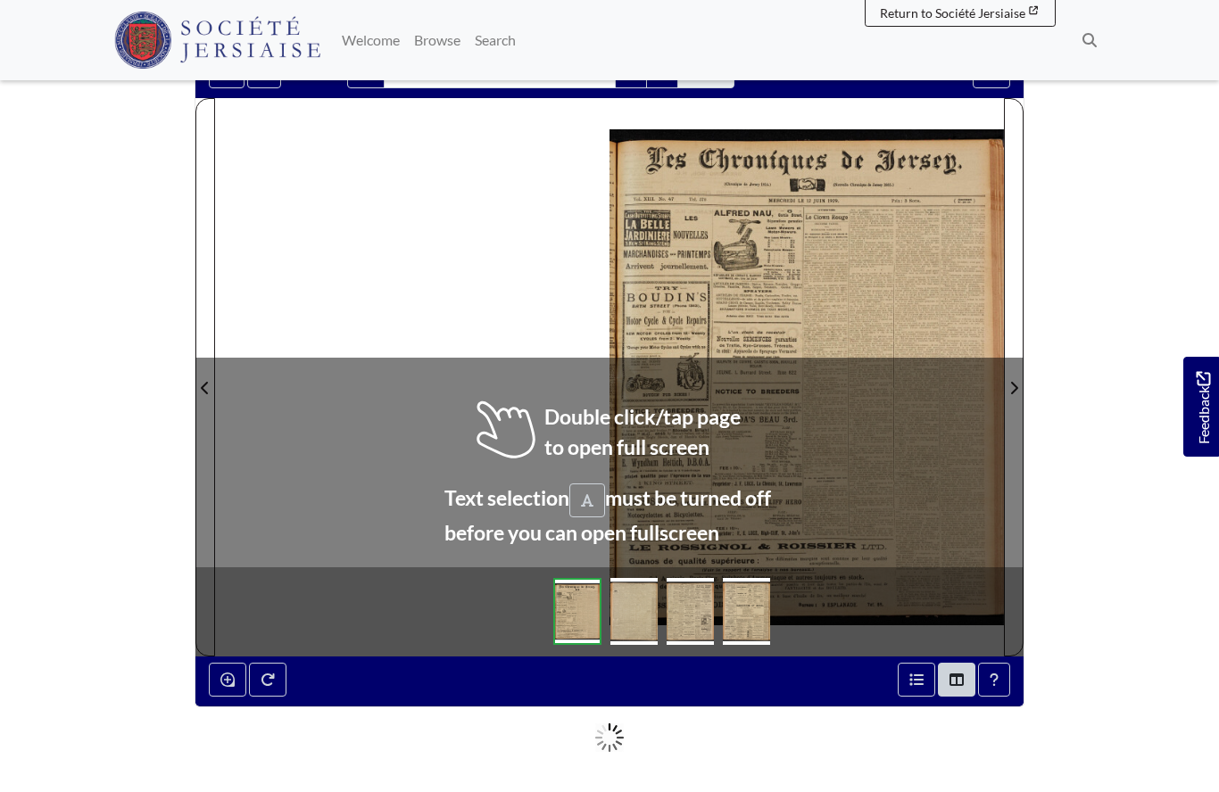
scroll to position [194, 0]
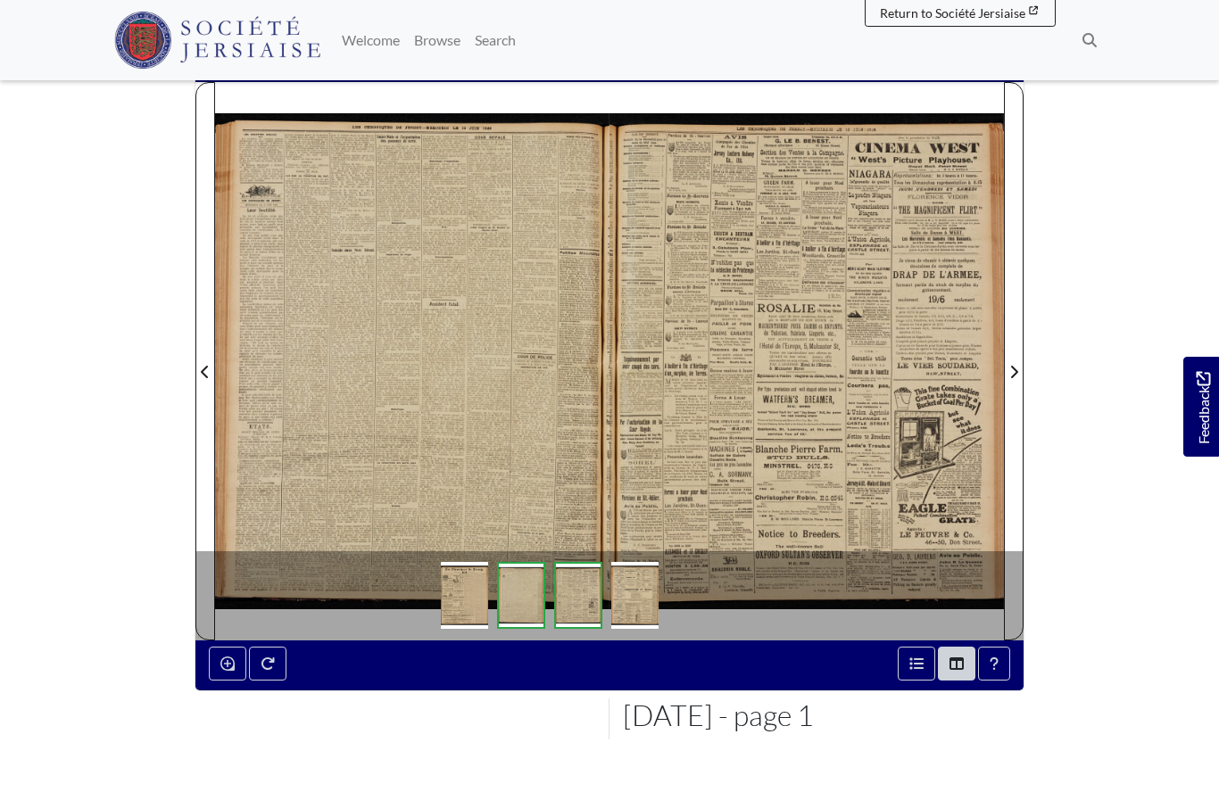
scroll to position [272, 0]
